Goal: Information Seeking & Learning: Learn about a topic

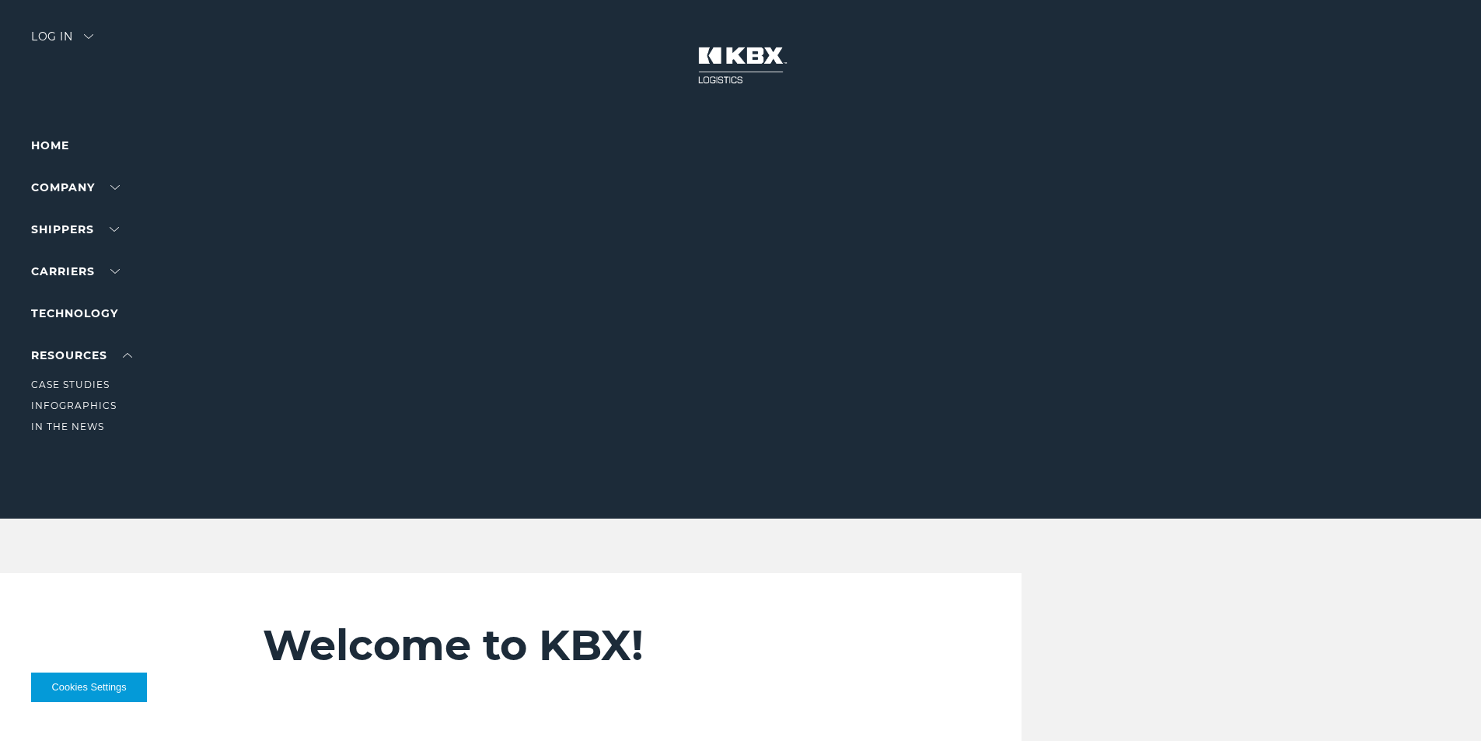
click at [82, 364] on li "RESOURCES Case Studies Infographics In The News" at bounding box center [98, 390] width 135 height 89
click at [93, 348] on link "RESOURCES" at bounding box center [81, 355] width 101 height 14
click at [95, 380] on link "Case Studies" at bounding box center [70, 385] width 79 height 12
click at [87, 425] on link "In The News" at bounding box center [67, 427] width 73 height 12
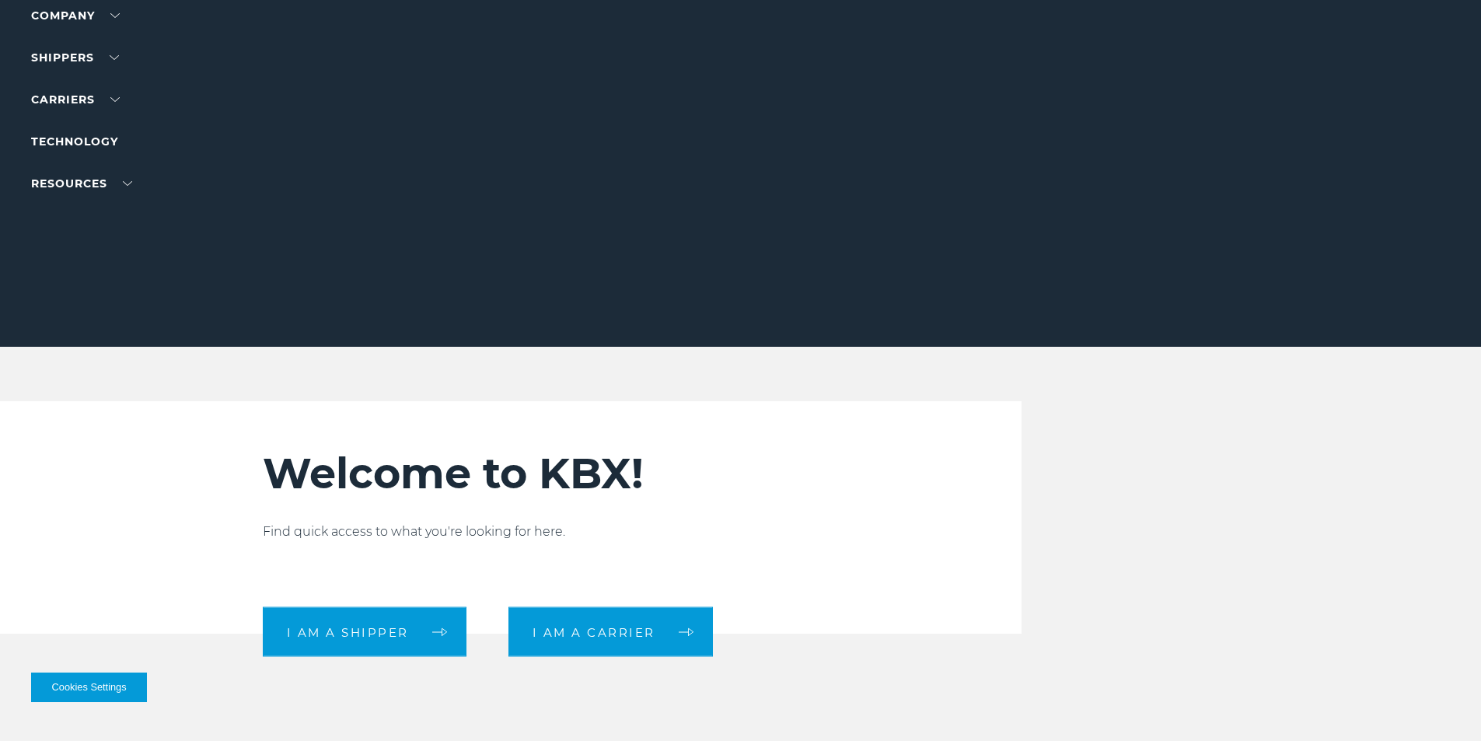
scroll to position [311, 0]
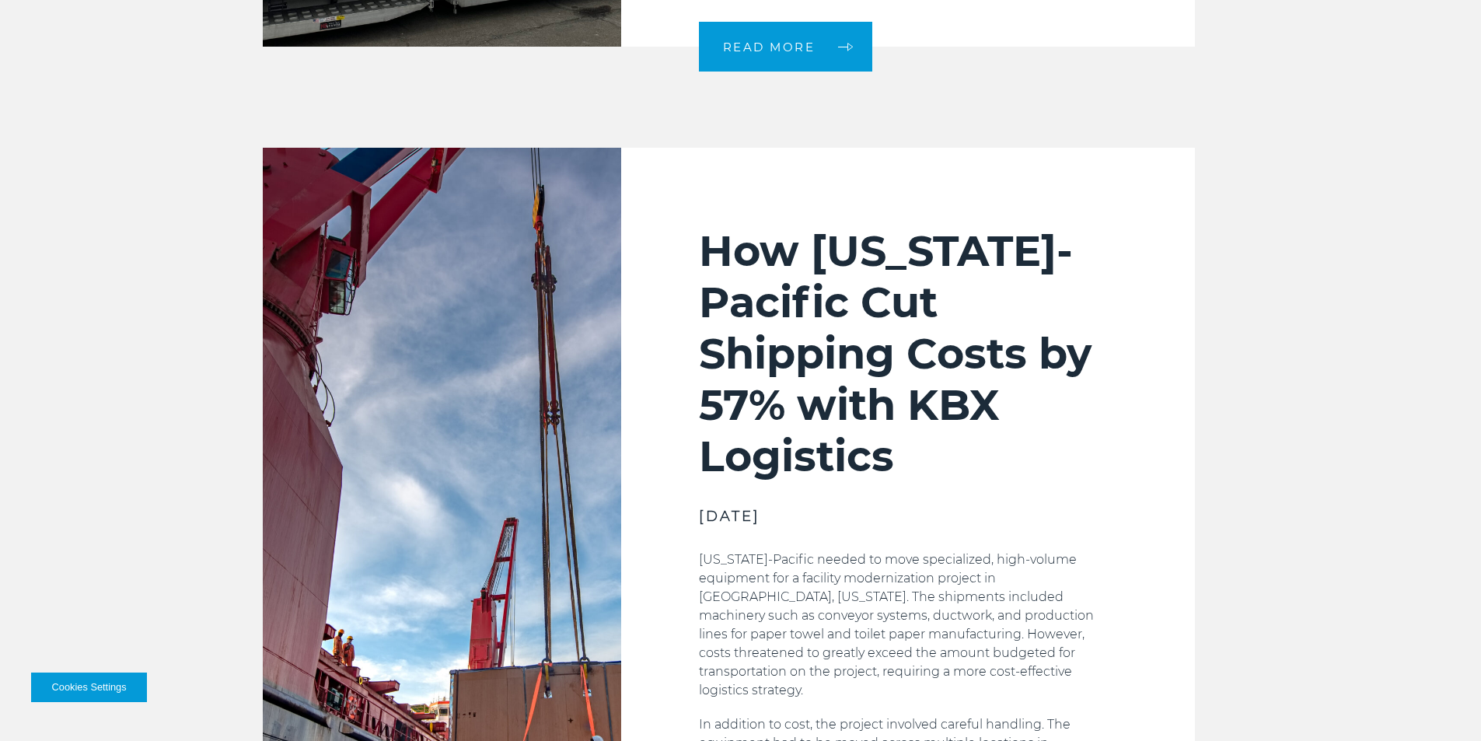
scroll to position [1089, 0]
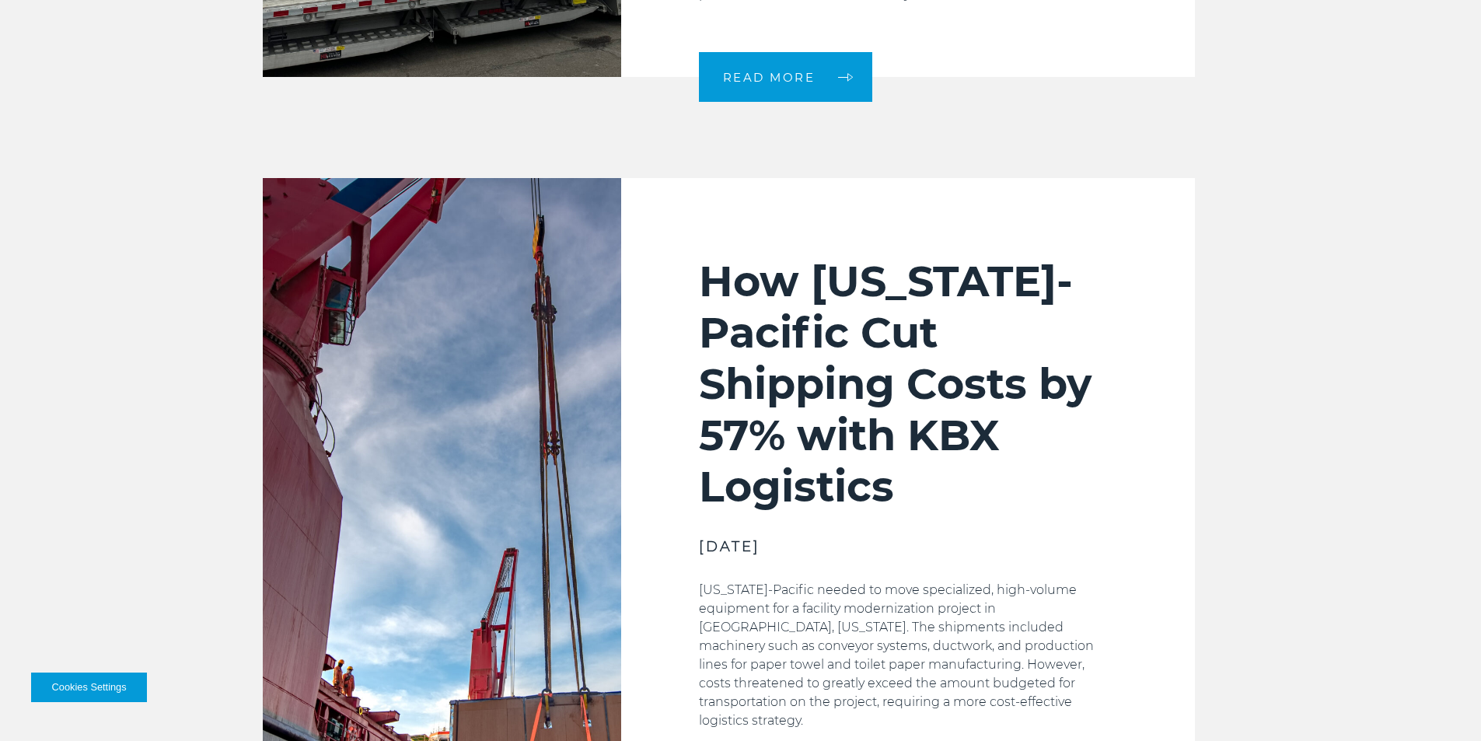
click at [819, 341] on h2 "How [US_STATE]-Pacific Cut Shipping Costs by 57% with KBX Logistics" at bounding box center [908, 384] width 418 height 257
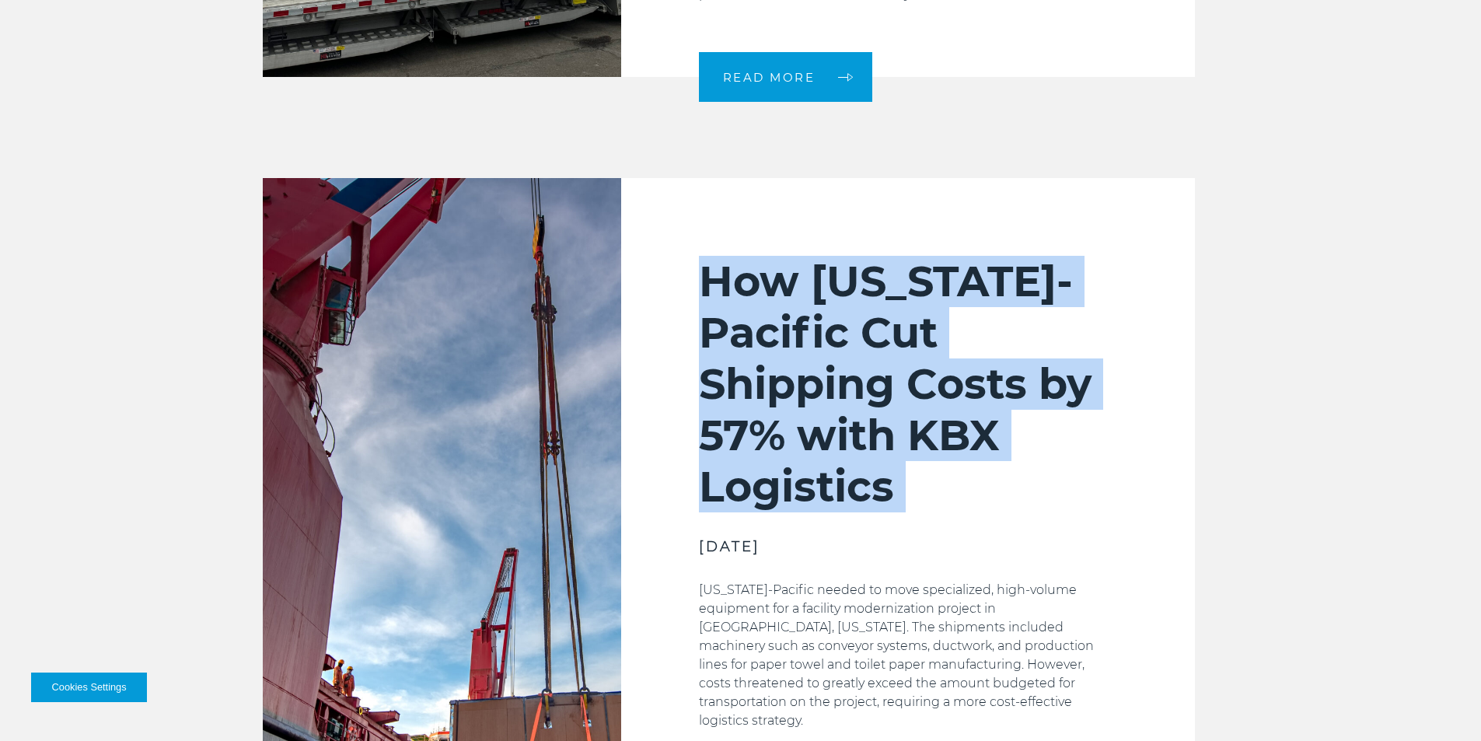
click at [819, 341] on h2 "How [US_STATE]-Pacific Cut Shipping Costs by 57% with KBX Logistics" at bounding box center [908, 384] width 418 height 257
copy div "How [US_STATE]-Pacific Cut Shipping Costs by 57% with KBX Logistics"
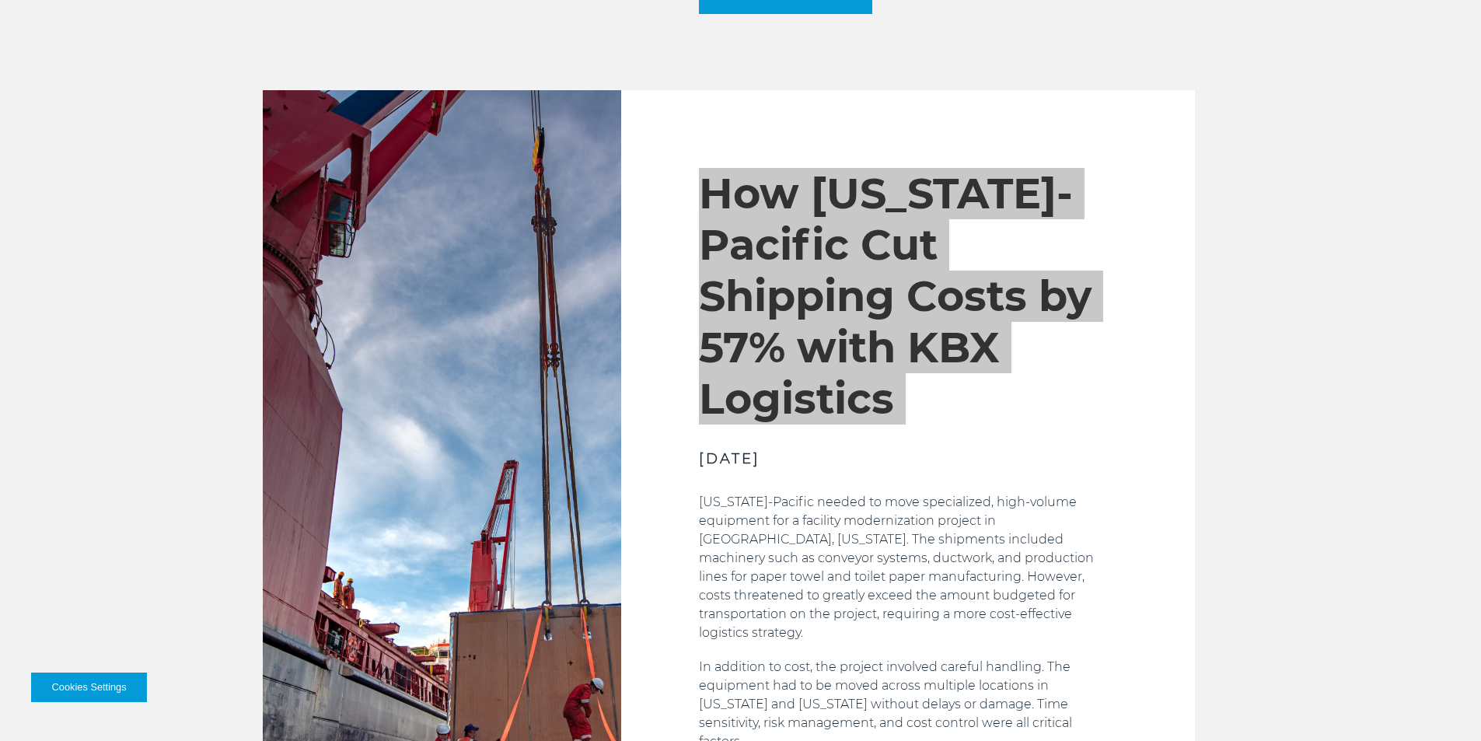
scroll to position [1244, 0]
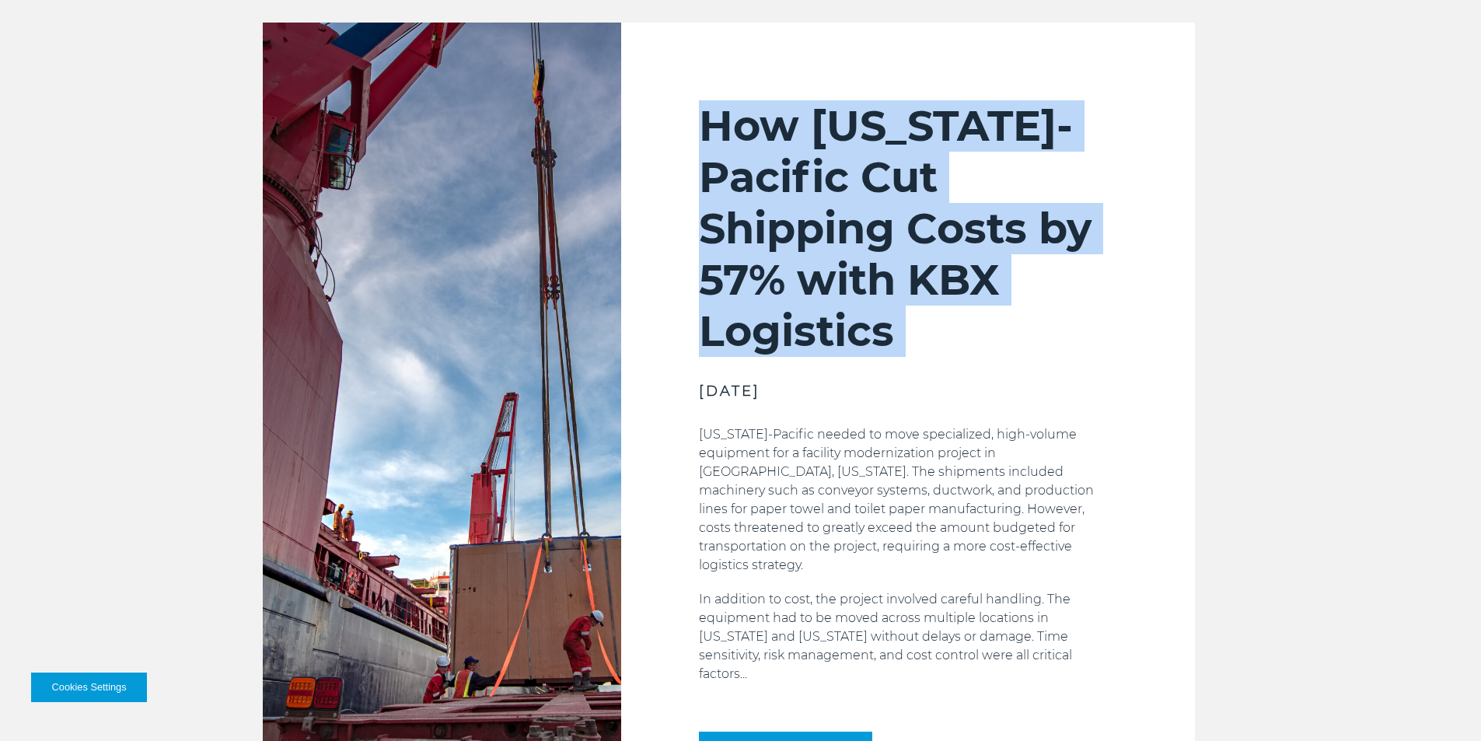
drag, startPoint x: 701, startPoint y: 432, endPoint x: 1078, endPoint y: 645, distance: 433.8
click at [1078, 645] on div "Georgia-Pacific needed to move specialized, high-volume equipment for a facilit…" at bounding box center [908, 565] width 418 height 281
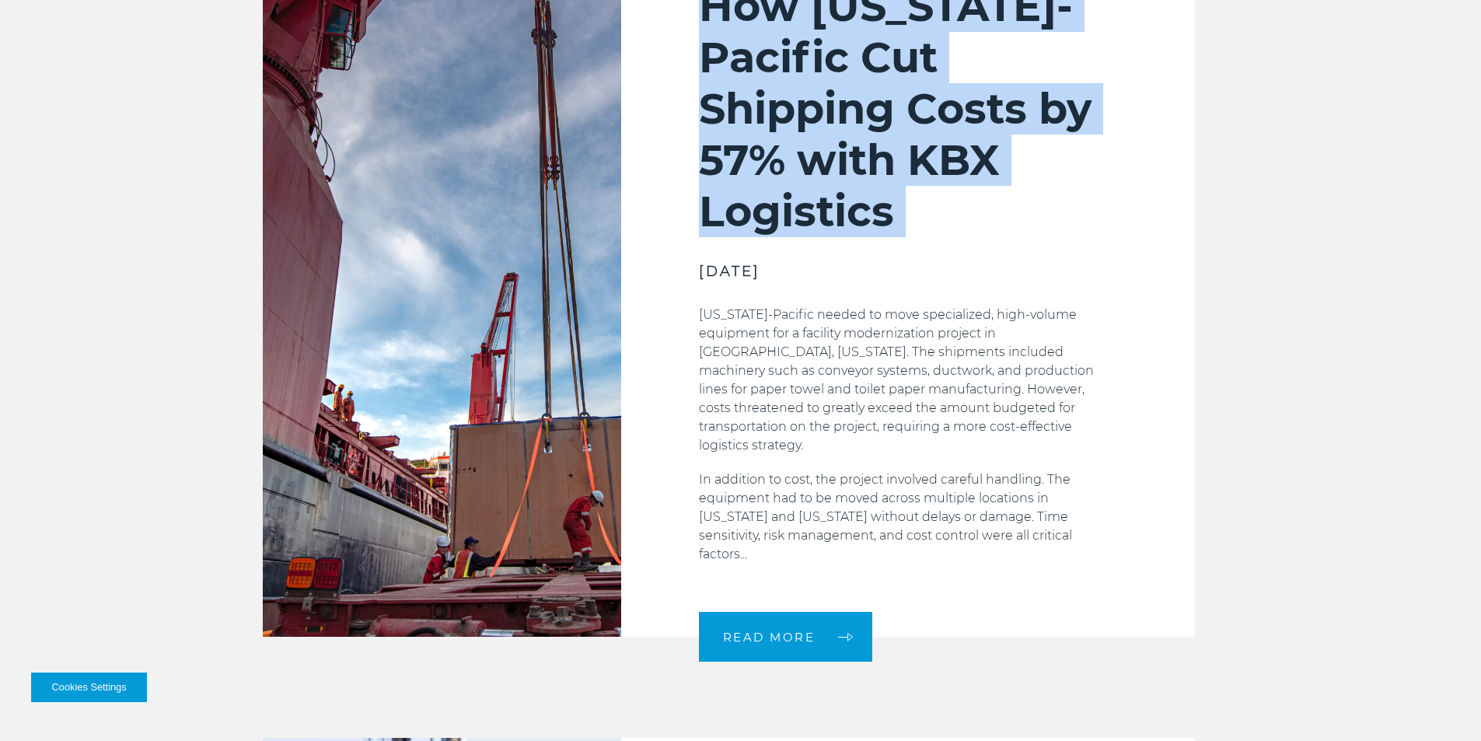
scroll to position [1477, 0]
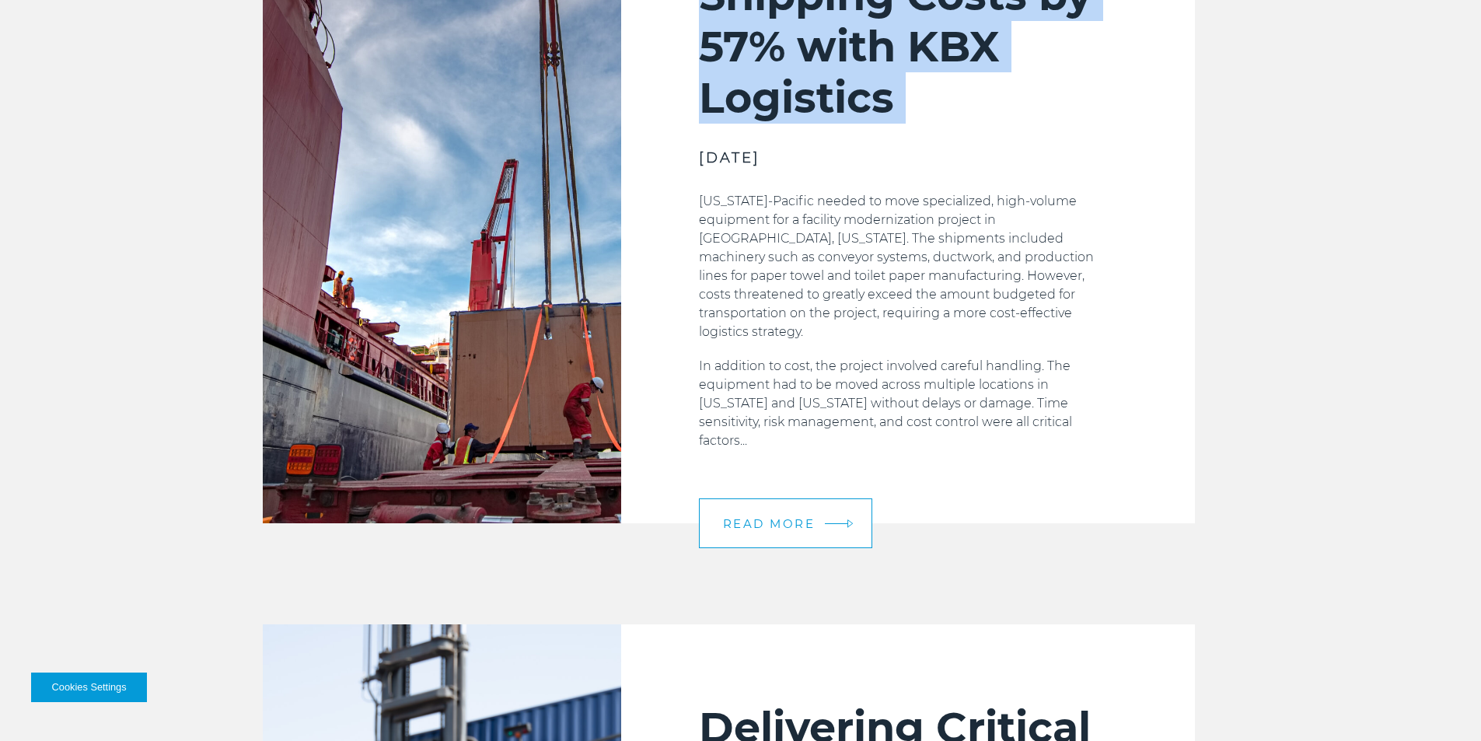
click at [801, 518] on span "READ MORE" at bounding box center [769, 524] width 93 height 12
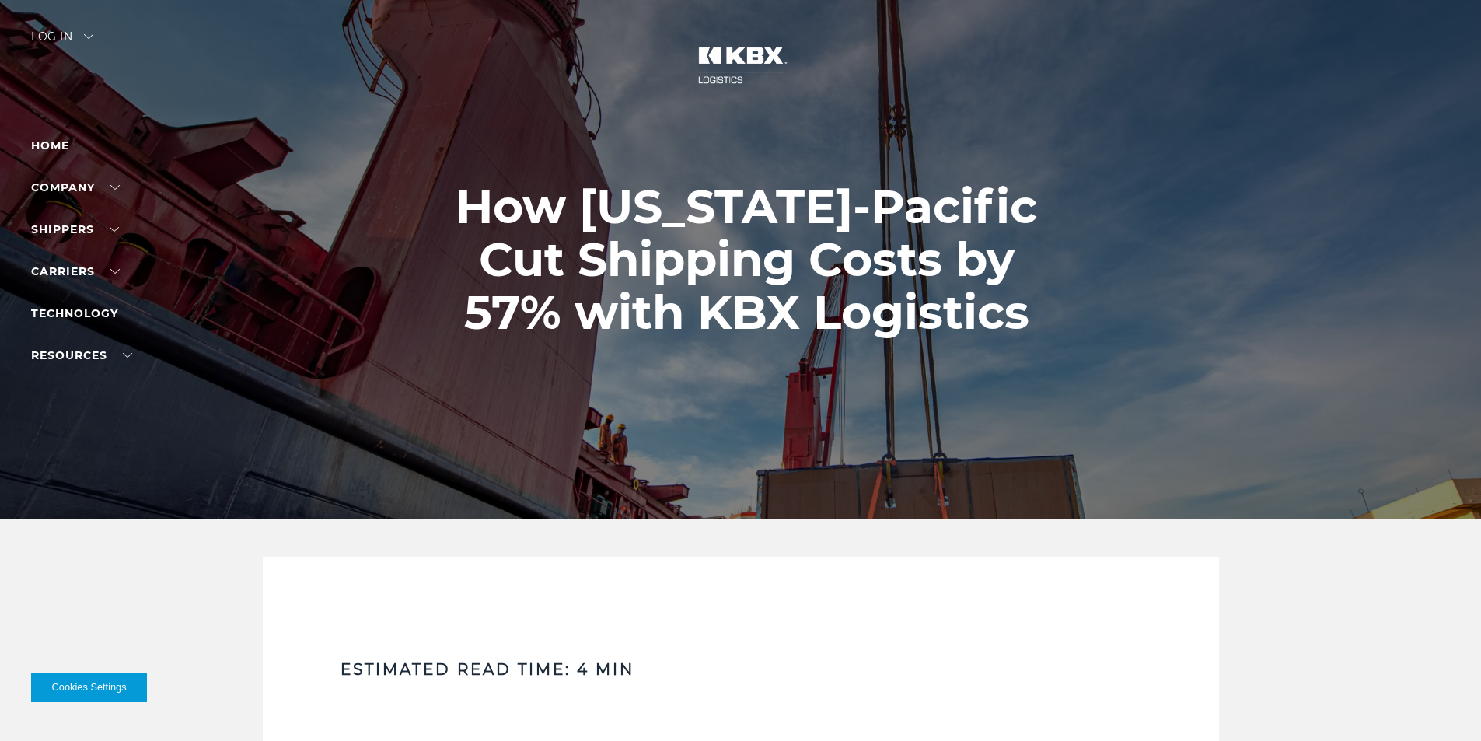
click at [590, 233] on h1 "How [US_STATE]-Pacific Cut Shipping Costs by 57% with KBX Logistics" at bounding box center [747, 259] width 638 height 159
click at [590, 233] on h1 "How Georgia-Pacific Cut Shipping Costs by 57% with KBX Logistics" at bounding box center [747, 259] width 638 height 159
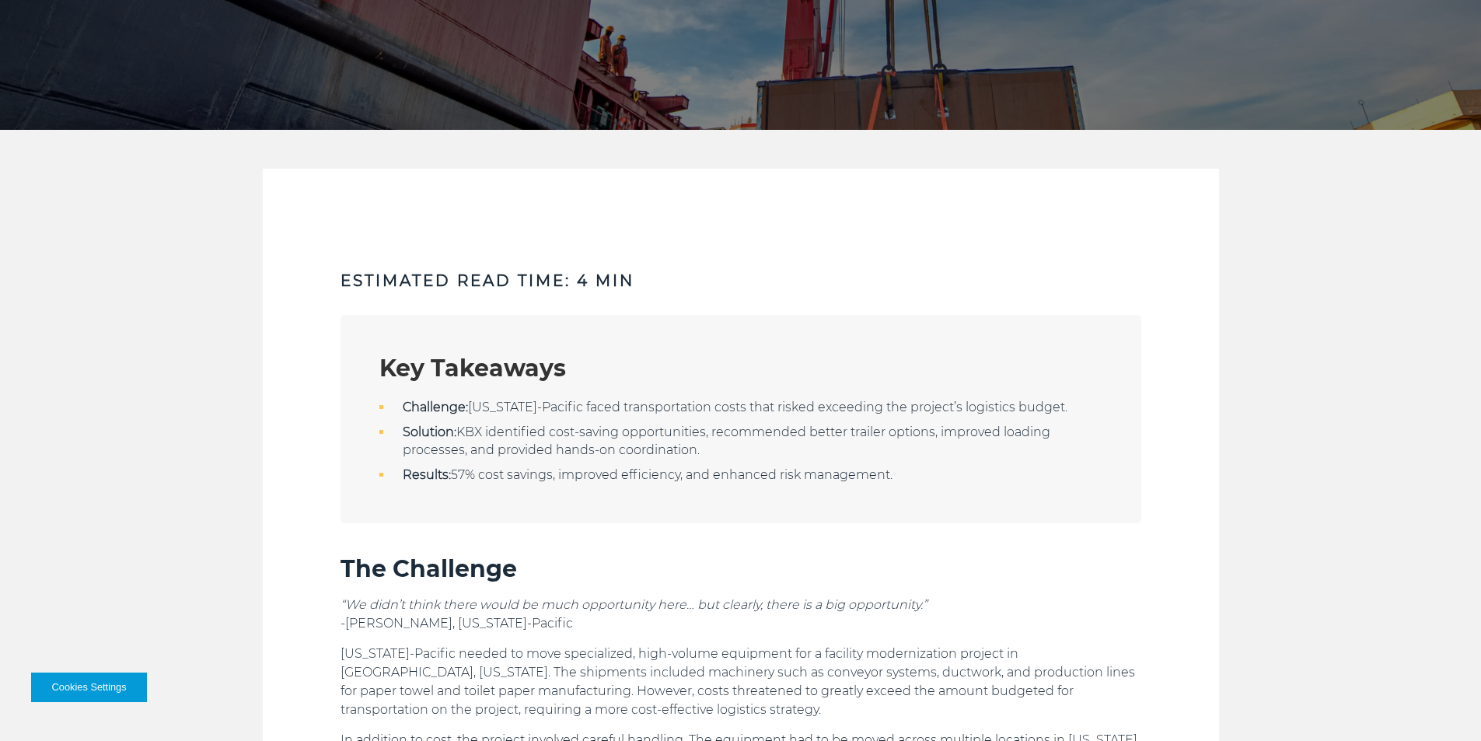
scroll to position [700, 0]
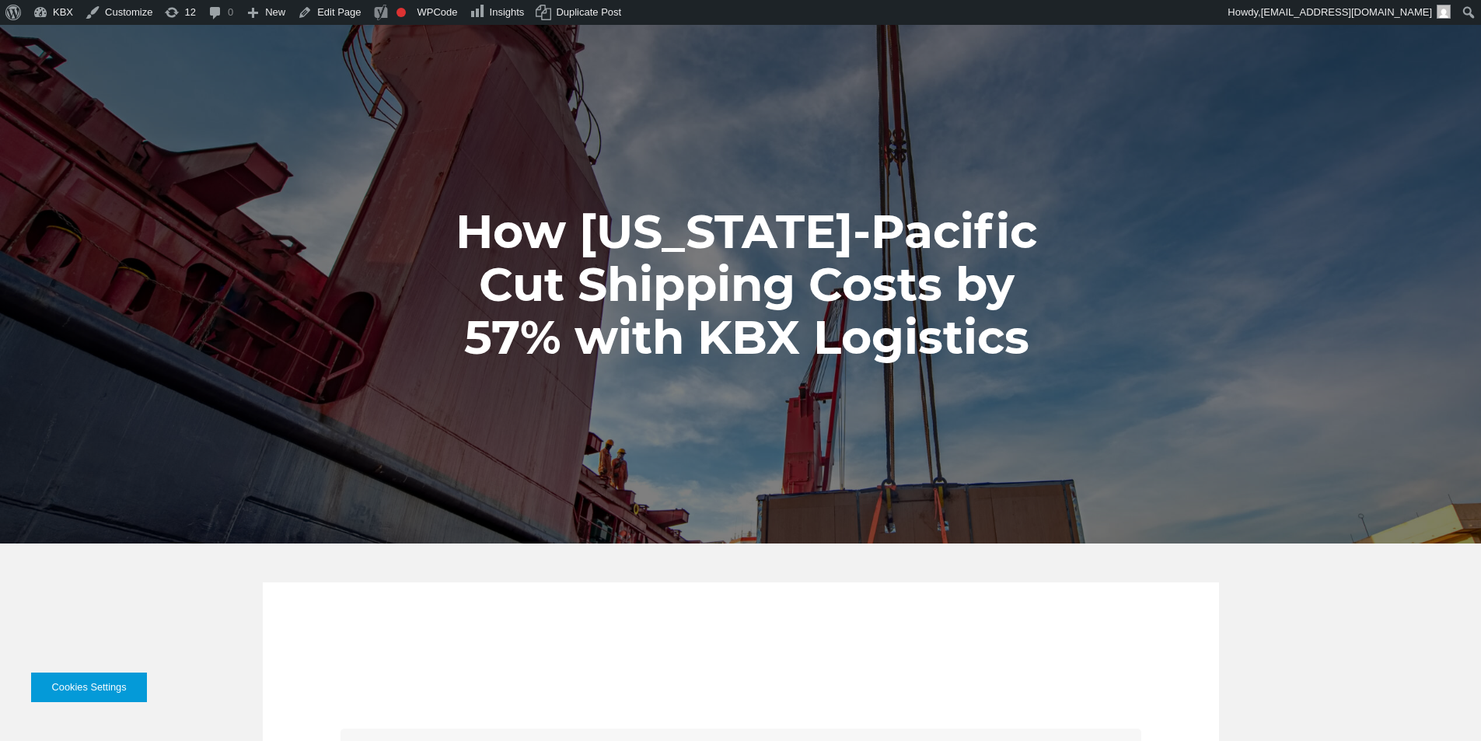
scroll to position [700, 0]
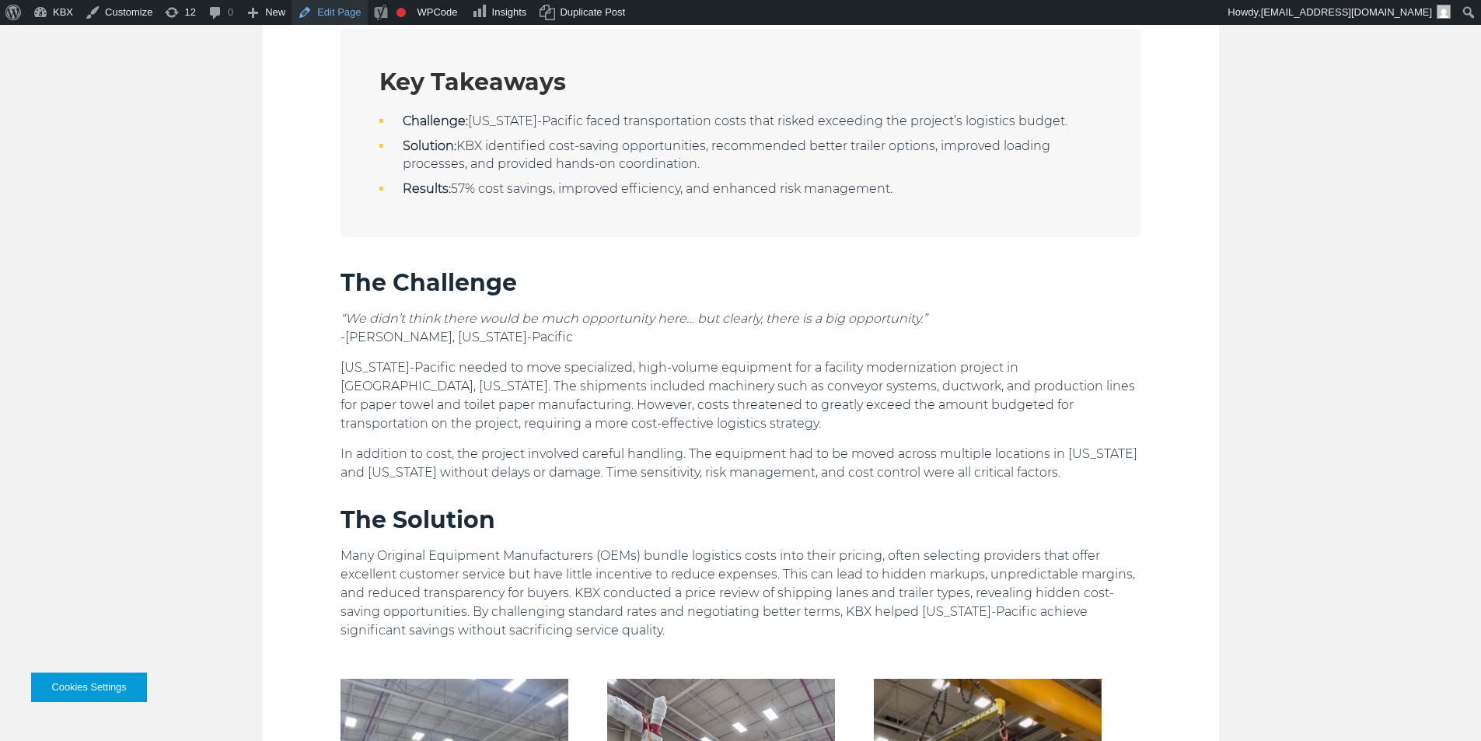
click at [338, 16] on link "Edit Page" at bounding box center [329, 12] width 75 height 25
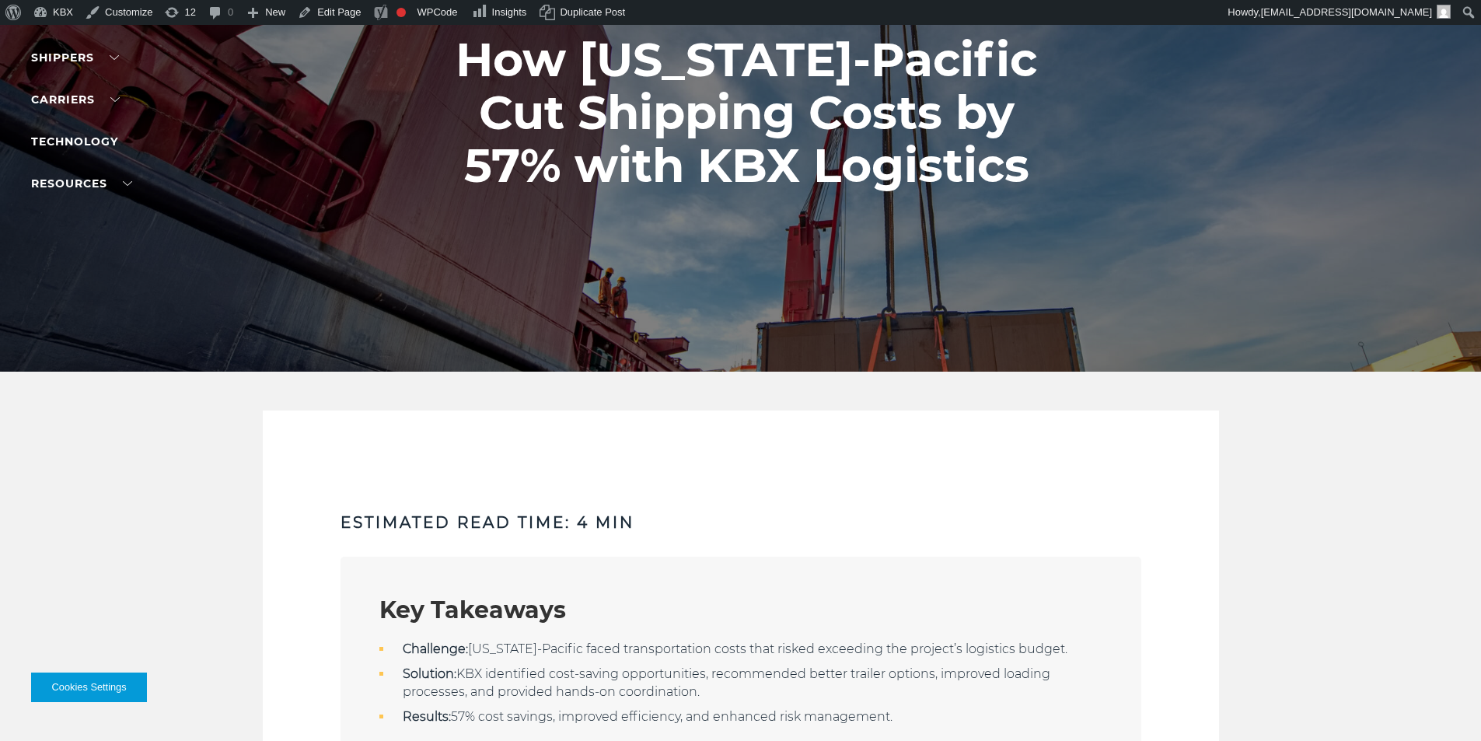
scroll to position [311, 0]
